Goal: Task Accomplishment & Management: Use online tool/utility

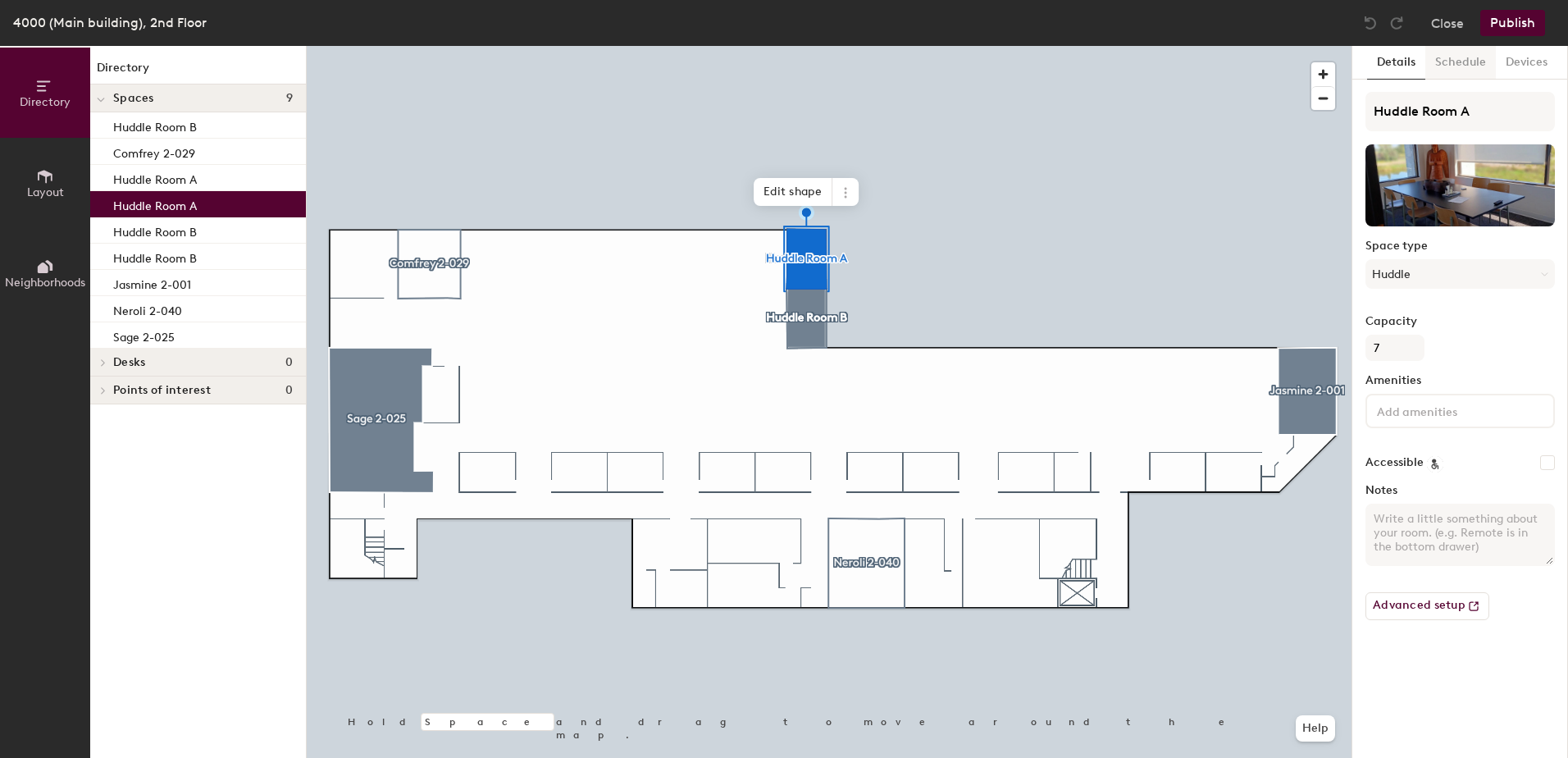
click at [1470, 60] on button "Schedule" at bounding box center [1460, 63] width 70 height 33
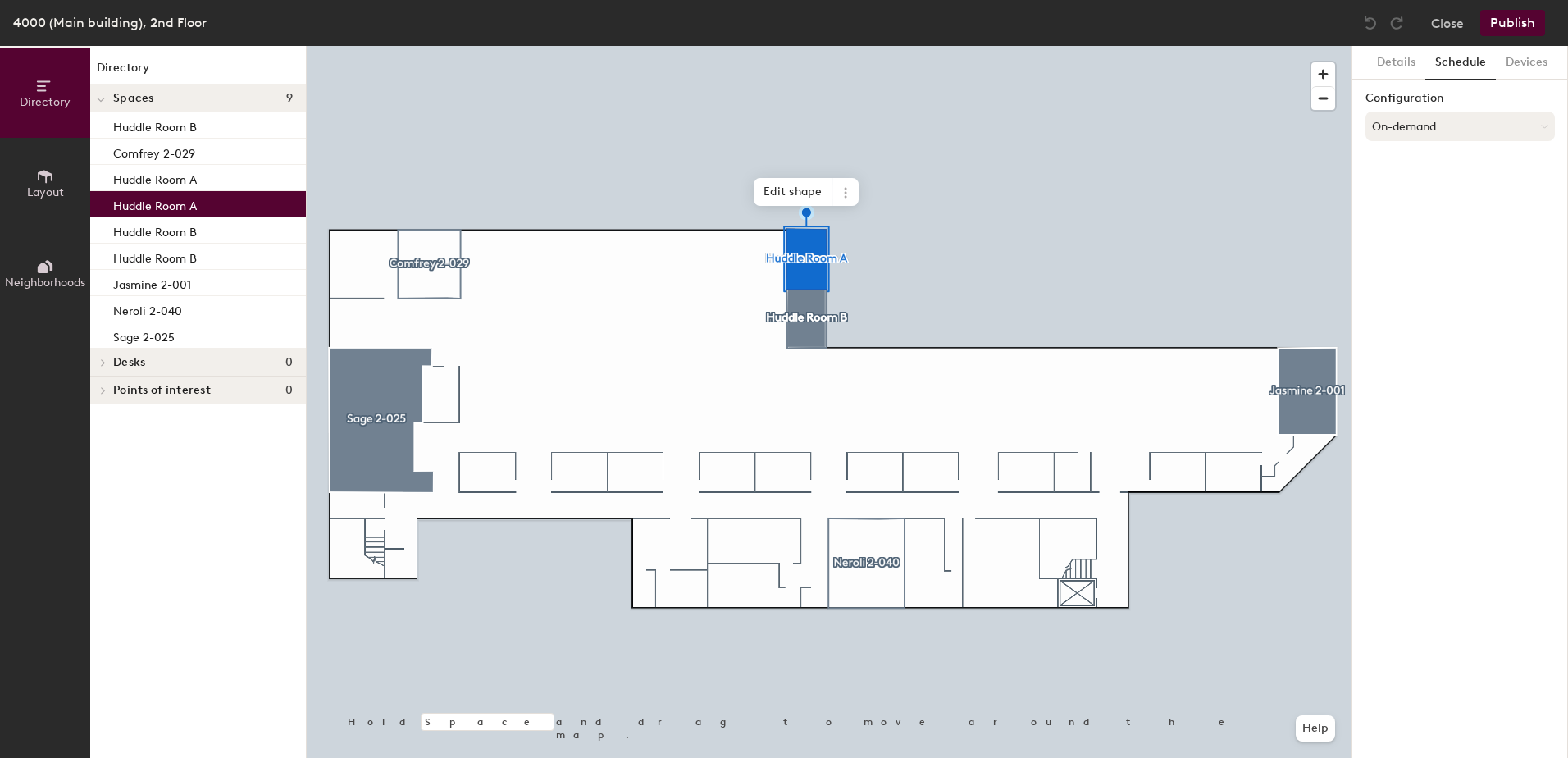
click at [1458, 126] on button "On-demand" at bounding box center [1459, 127] width 189 height 30
click at [1407, 189] on div "Scheduled" at bounding box center [1459, 192] width 187 height 25
click at [1420, 166] on button "Select account" at bounding box center [1459, 163] width 189 height 30
click at [1400, 229] on div "Microsoft 365" at bounding box center [1459, 228] width 187 height 25
click at [1400, 229] on input at bounding box center [1459, 226] width 189 height 30
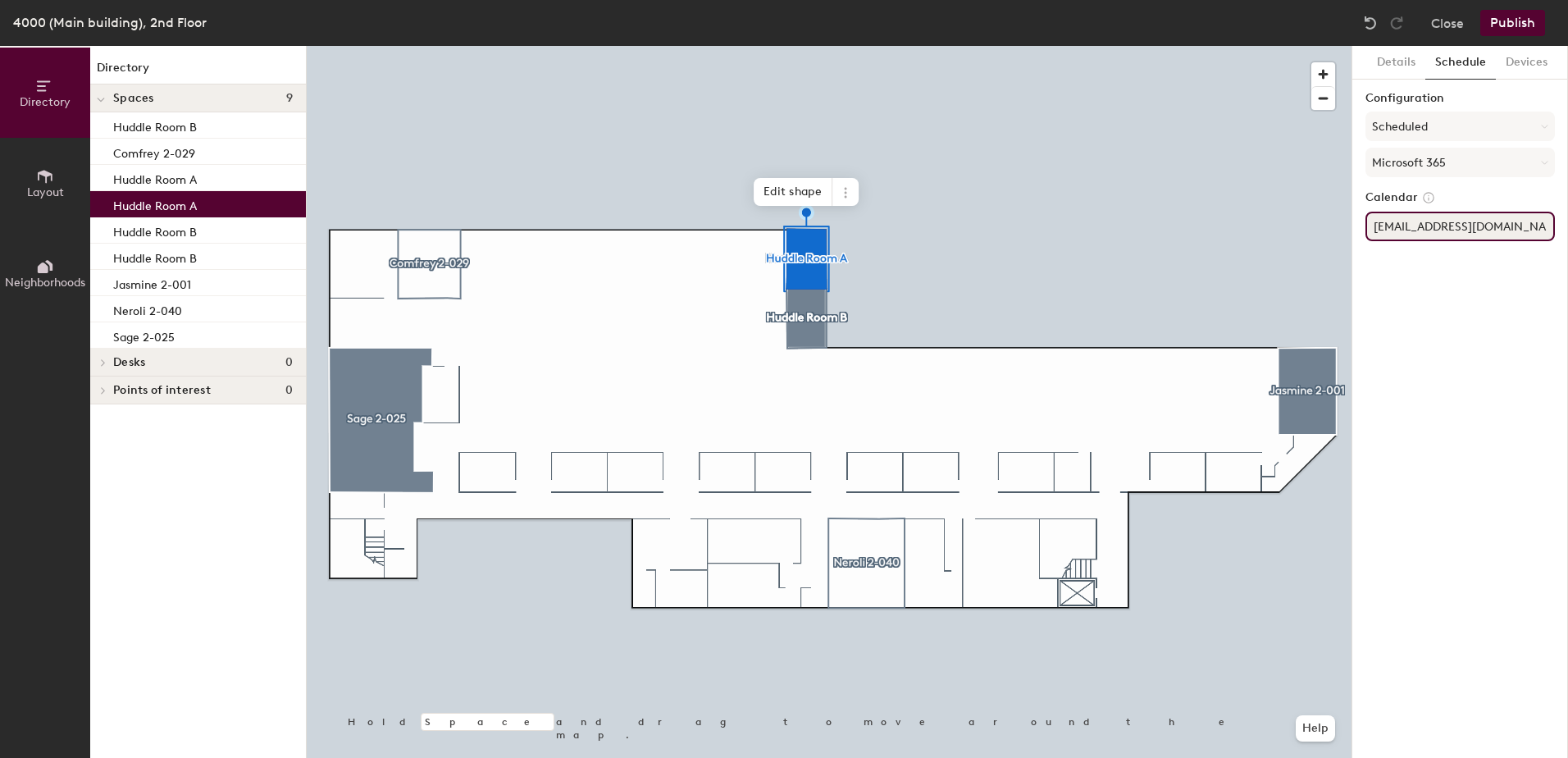
type input "[EMAIL_ADDRESS][DOMAIN_NAME]"
click at [1414, 314] on div "Details Schedule Devices Configuration Scheduled Microsoft 365 Calendar [EMAIL_…" at bounding box center [1459, 401] width 216 height 712
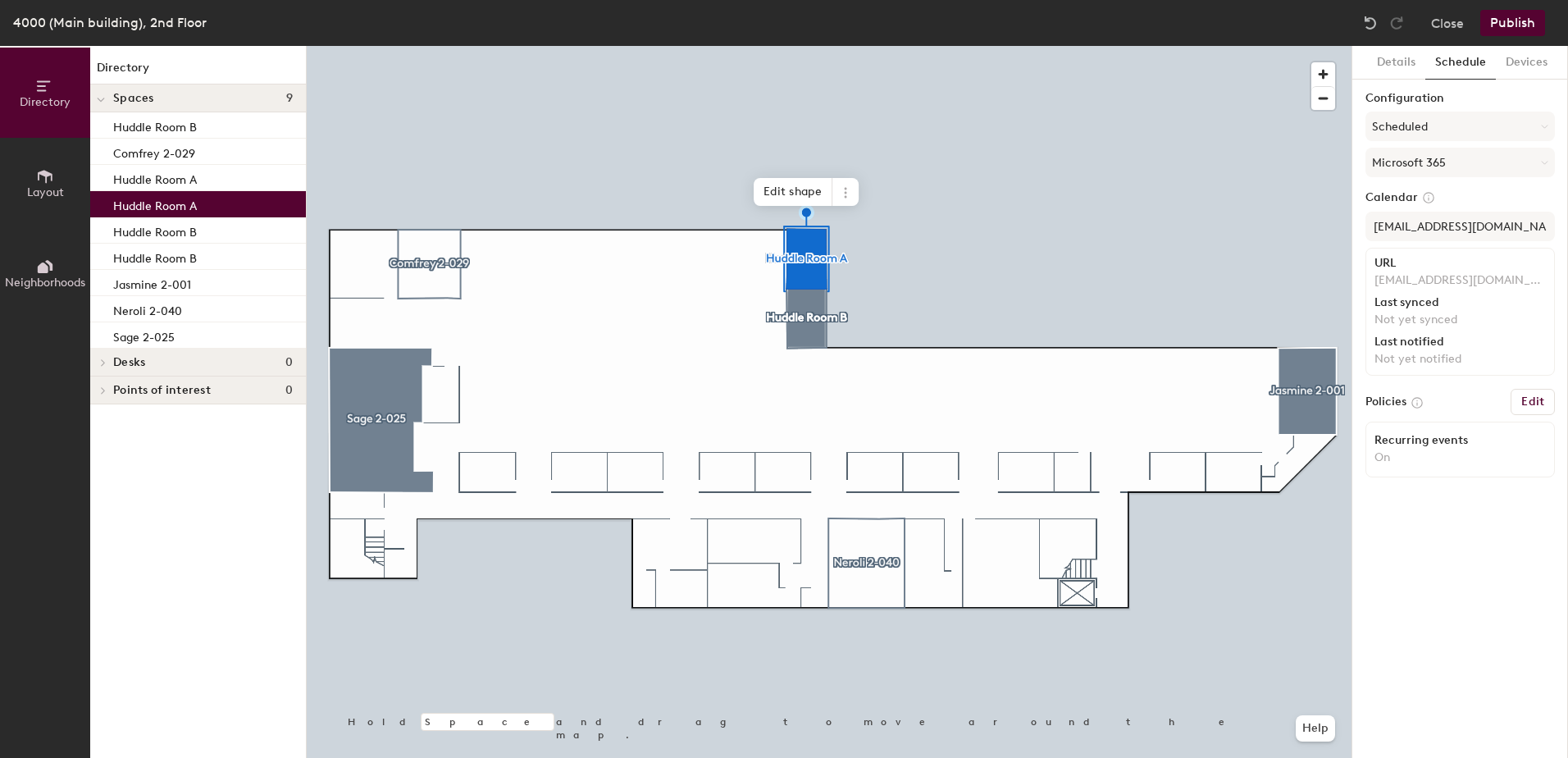
click at [1527, 26] on button "Publish" at bounding box center [1513, 23] width 65 height 26
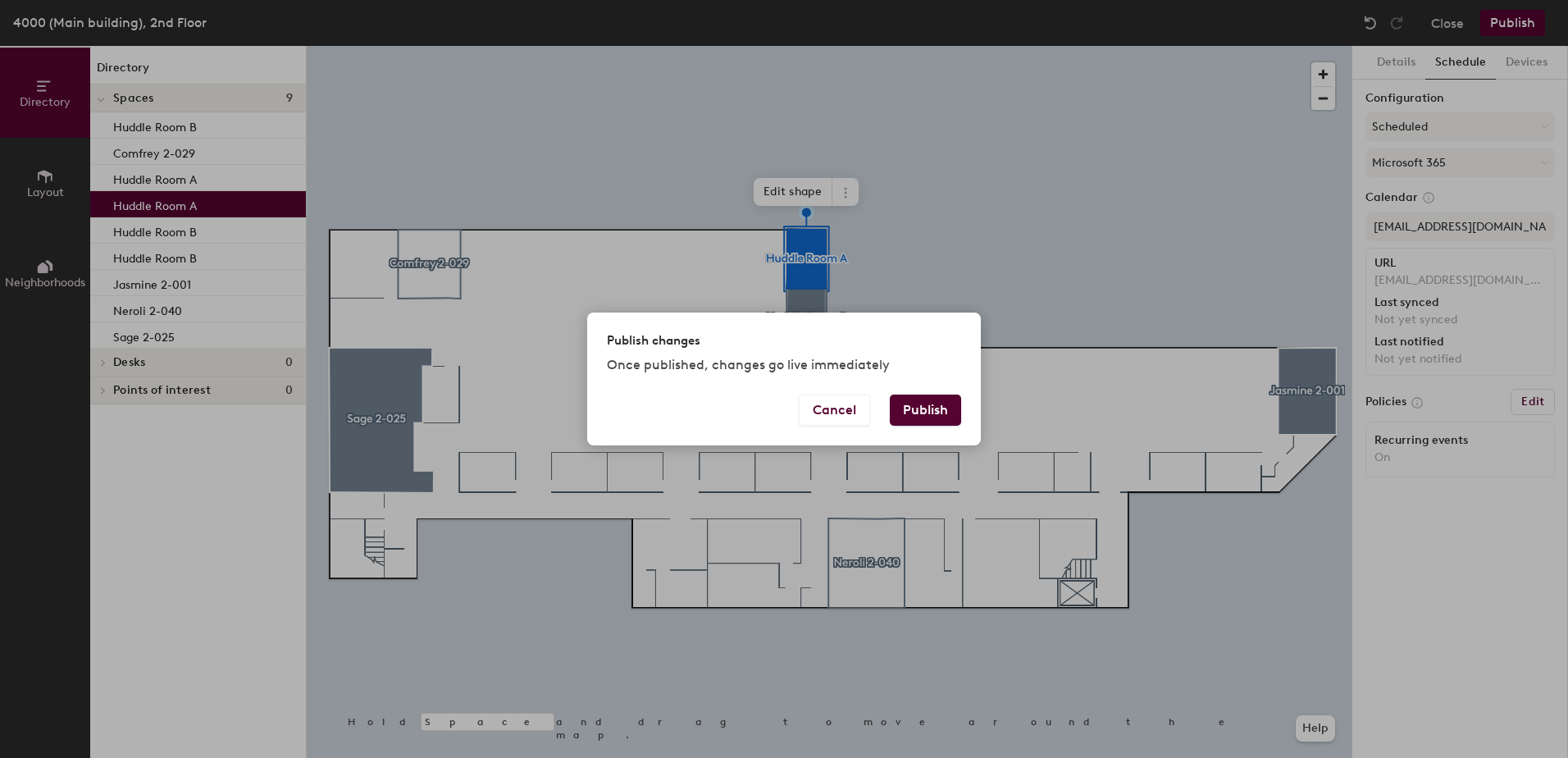
click at [933, 416] on button "Publish" at bounding box center [925, 409] width 71 height 31
